Goal: Information Seeking & Learning: Stay updated

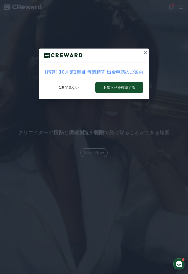
click at [142, 51] on icon at bounding box center [145, 53] width 6 height 6
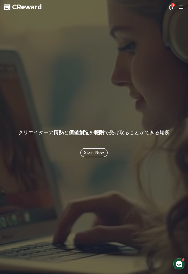
click at [172, 9] on icon at bounding box center [171, 7] width 5 height 5
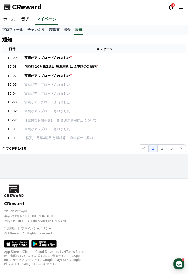
click at [166, 12] on div "CReward 3" at bounding box center [94, 7] width 188 height 14
click at [30, 54] on td "実績がアップロードされました" at bounding box center [104, 57] width 164 height 9
click at [28, 66] on div "[精算] 10月第1週目 毎週精算 出金申請のご案内" at bounding box center [60, 66] width 72 height 5
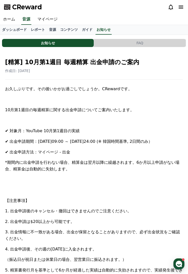
click at [3, 23] on link "ホーム" at bounding box center [9, 19] width 18 height 11
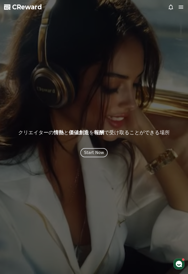
click at [99, 151] on div "Start Now" at bounding box center [94, 153] width 20 height 6
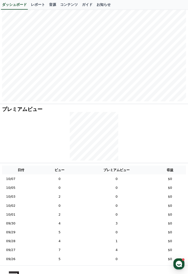
scroll to position [75, 0]
